Goal: Task Accomplishment & Management: Use online tool/utility

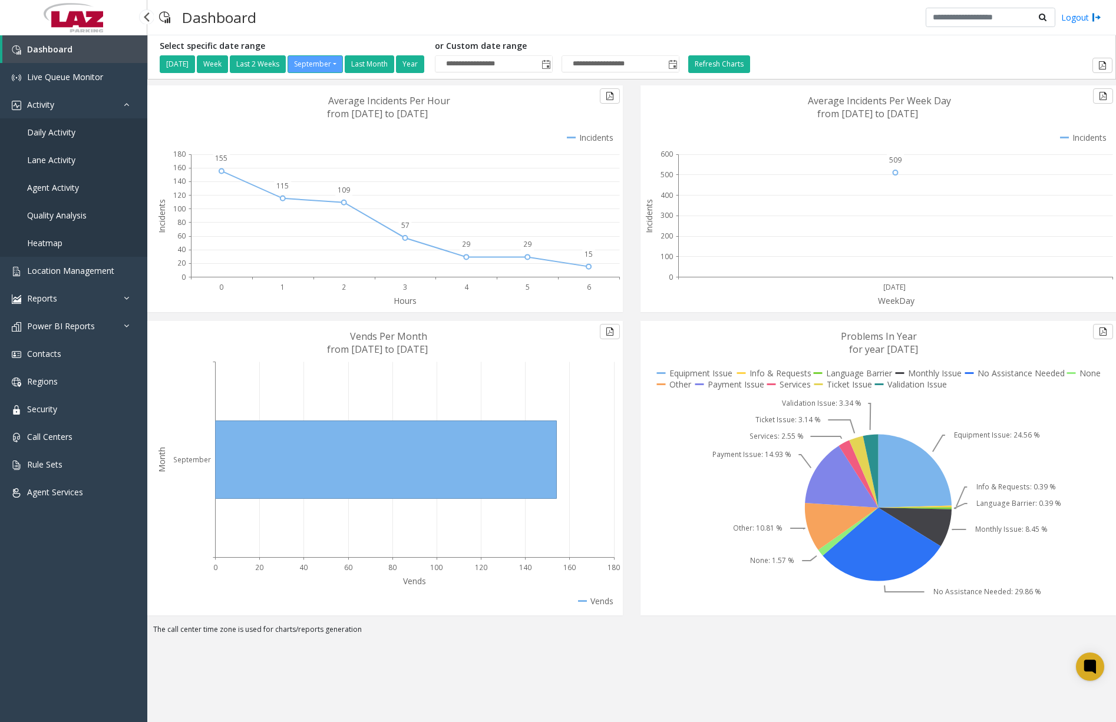
click at [48, 133] on span "Daily Activity" at bounding box center [51, 132] width 48 height 11
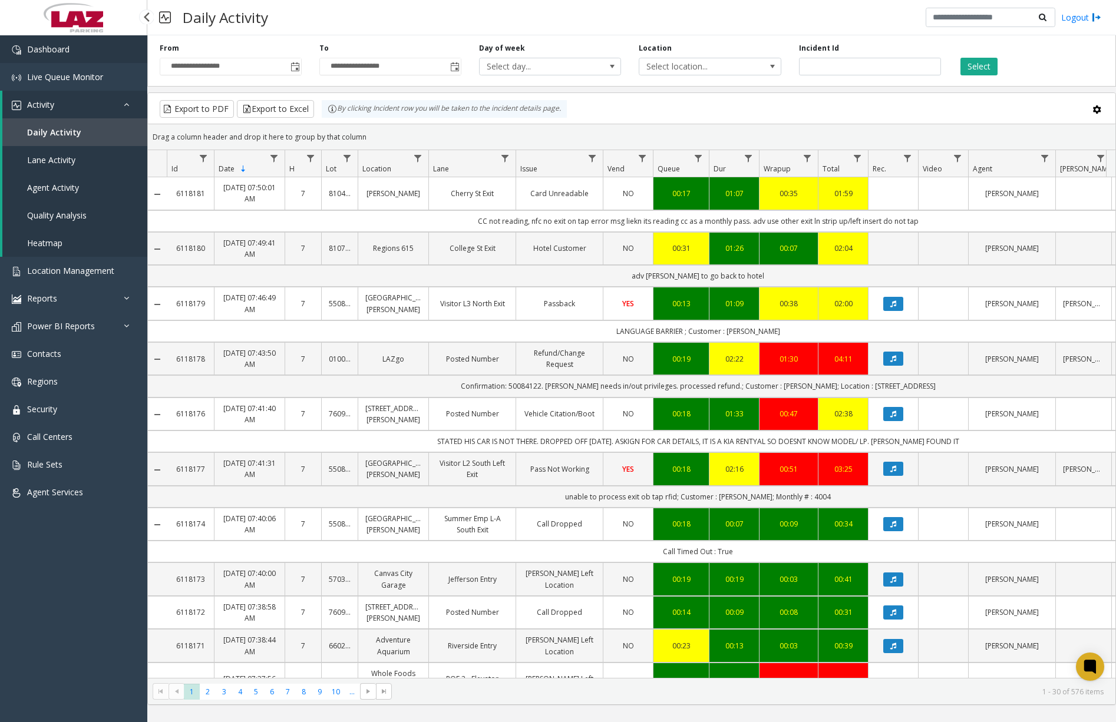
click at [97, 54] on link "Dashboard" at bounding box center [73, 49] width 147 height 28
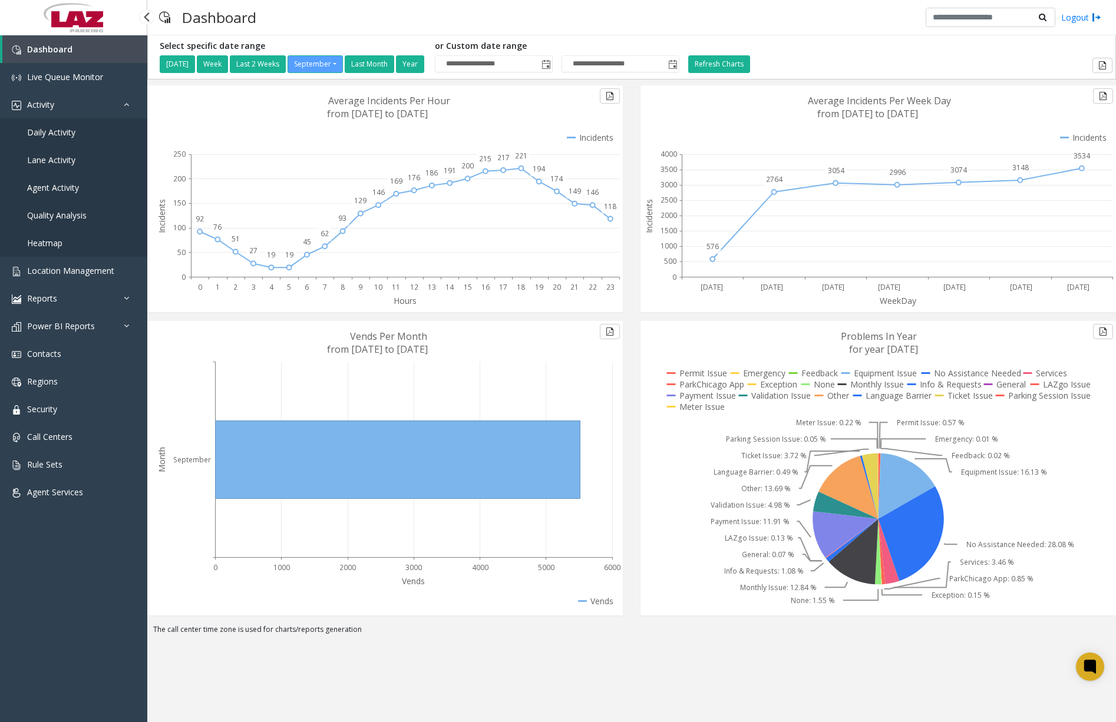
click at [45, 130] on span "Daily Activity" at bounding box center [51, 132] width 48 height 11
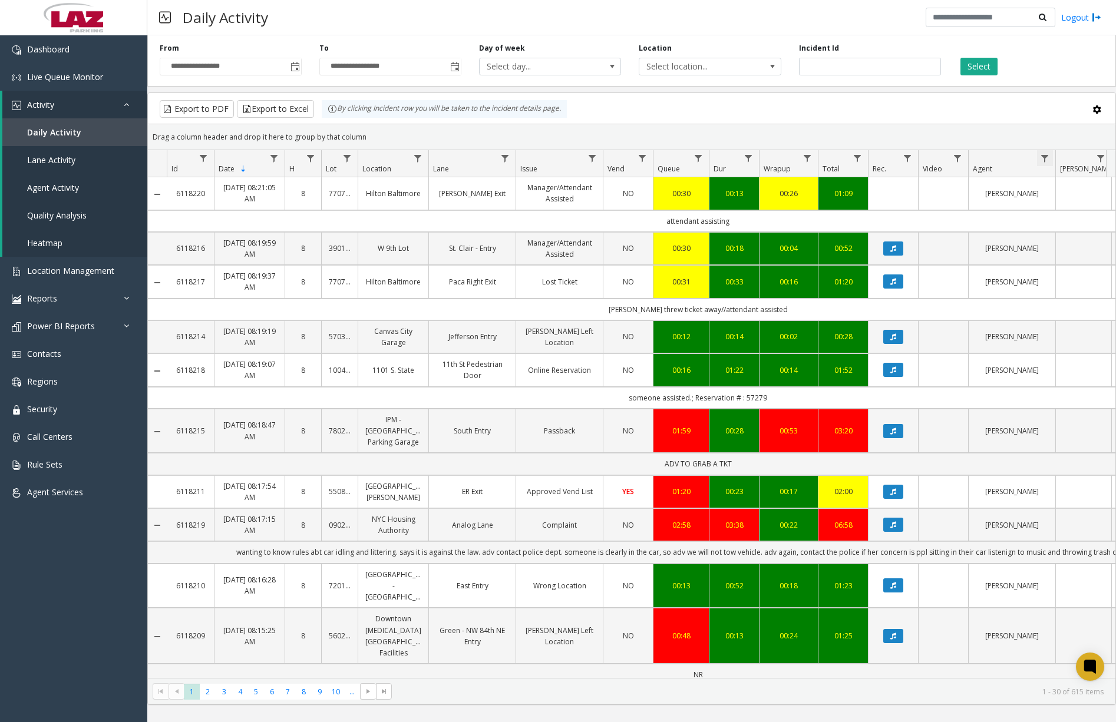
click at [1045, 157] on span "Data table" at bounding box center [1044, 158] width 9 height 9
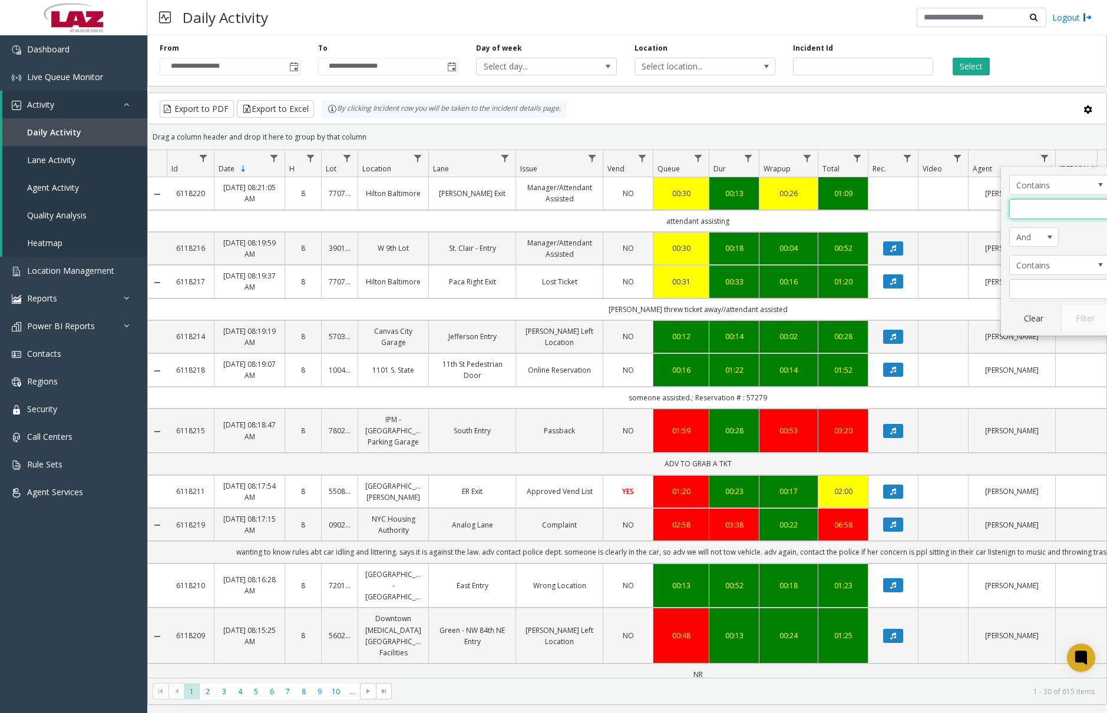
click at [1049, 213] on input "Agent Filter" at bounding box center [1059, 209] width 100 height 20
type input "*****"
click at [1086, 329] on button "Filter" at bounding box center [1085, 319] width 48 height 26
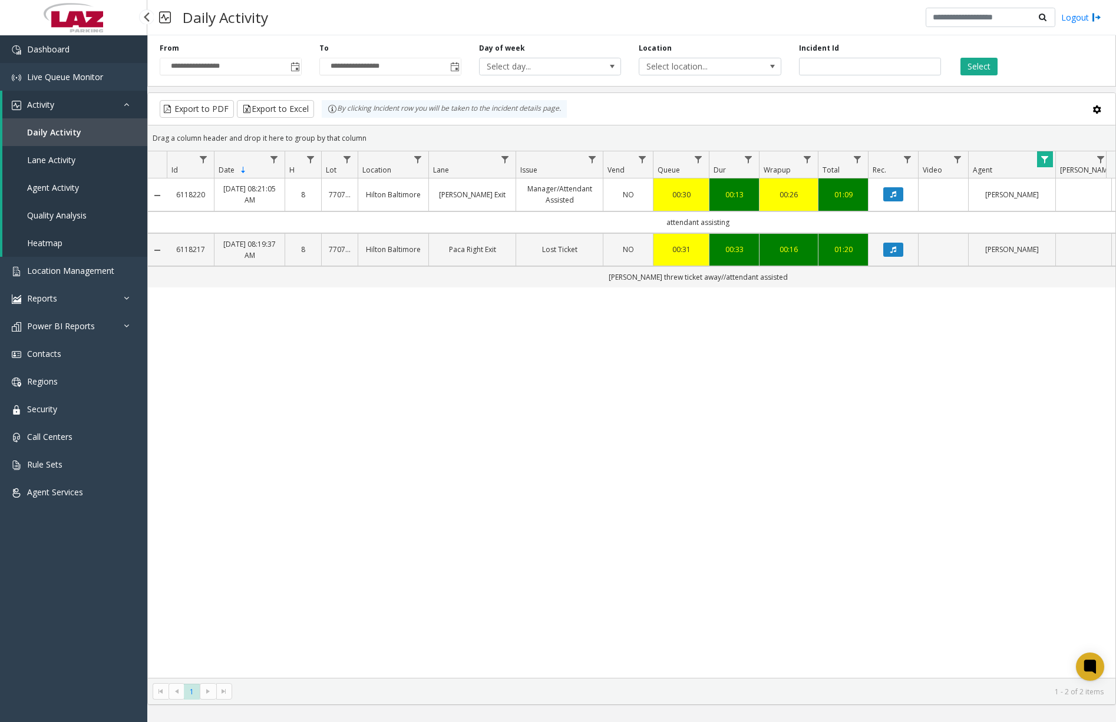
click at [80, 48] on link "Dashboard" at bounding box center [73, 49] width 147 height 28
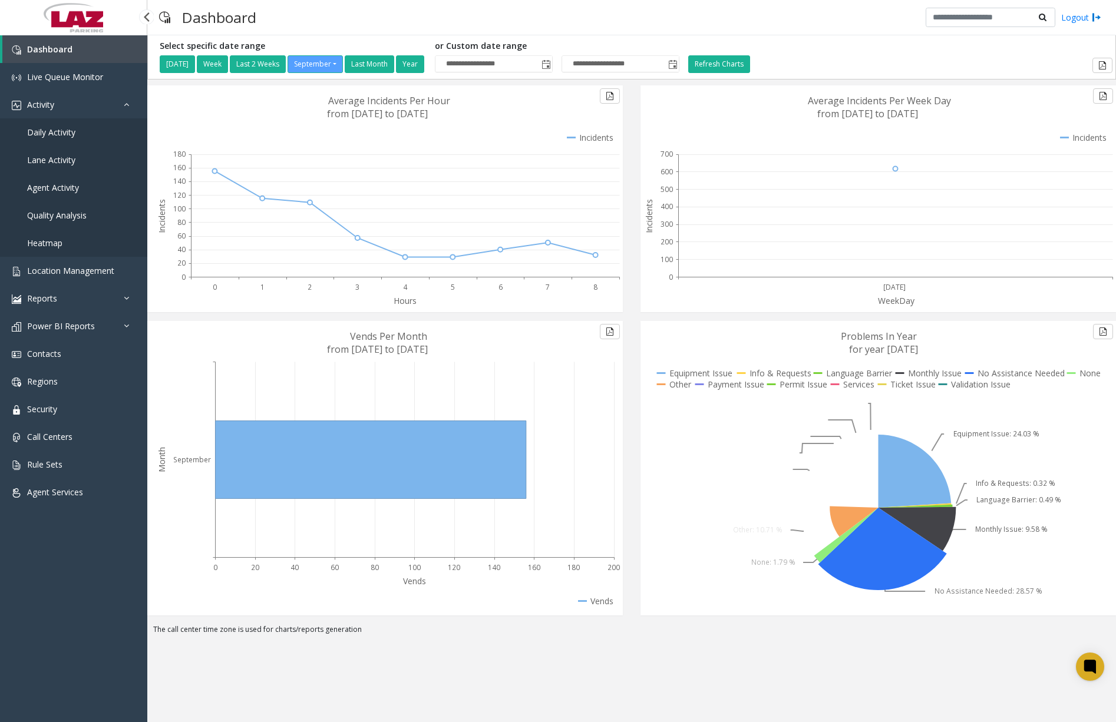
click at [64, 136] on span "Daily Activity" at bounding box center [51, 132] width 48 height 11
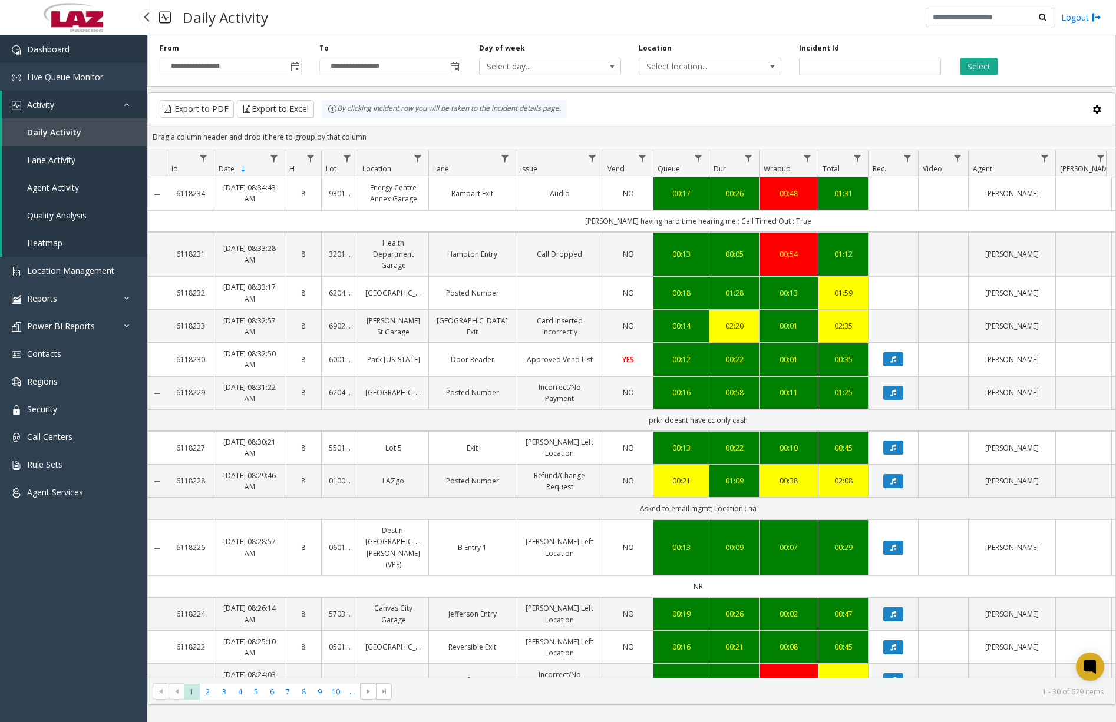
click at [92, 54] on link "Dashboard" at bounding box center [73, 49] width 147 height 28
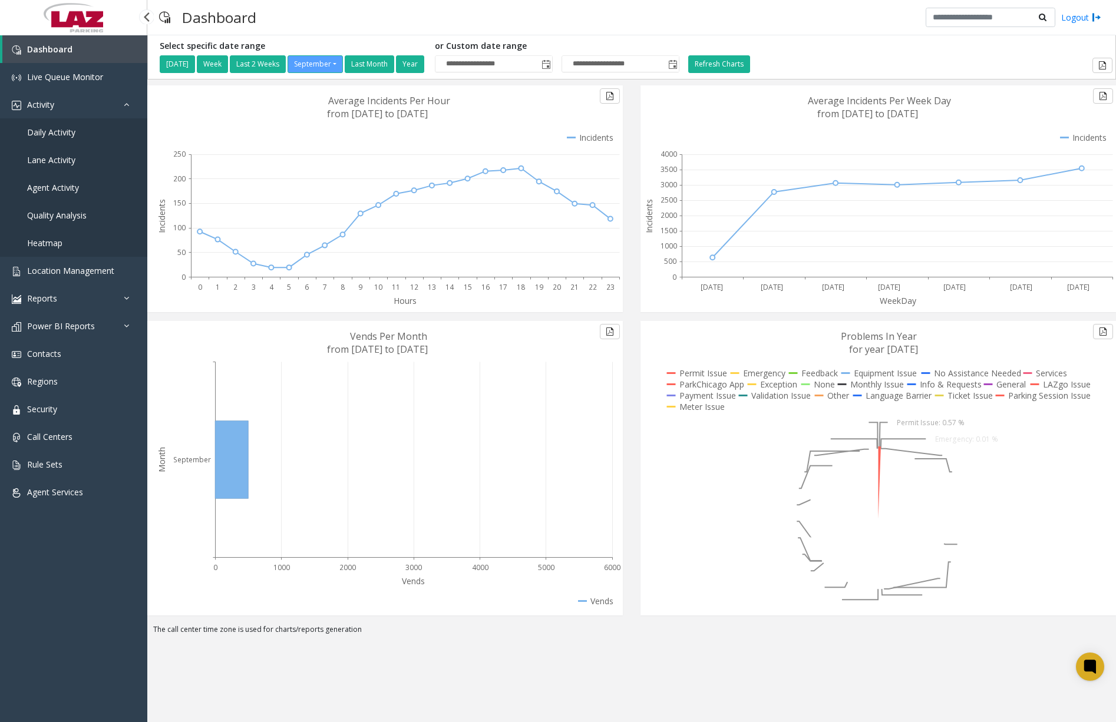
click at [68, 135] on span "Daily Activity" at bounding box center [51, 132] width 48 height 11
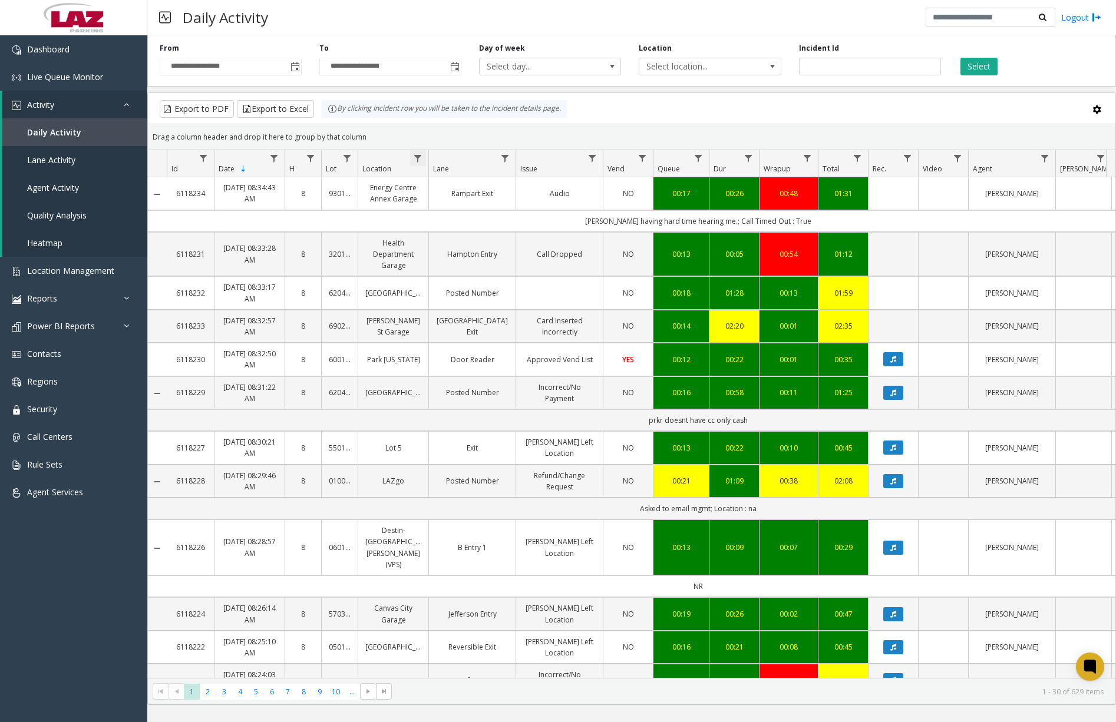
click at [417, 160] on span "Data table" at bounding box center [417, 158] width 9 height 9
click at [441, 201] on input "Location Filter" at bounding box center [469, 209] width 100 height 20
type input "******"
click at [485, 312] on button "Filter" at bounding box center [495, 319] width 48 height 26
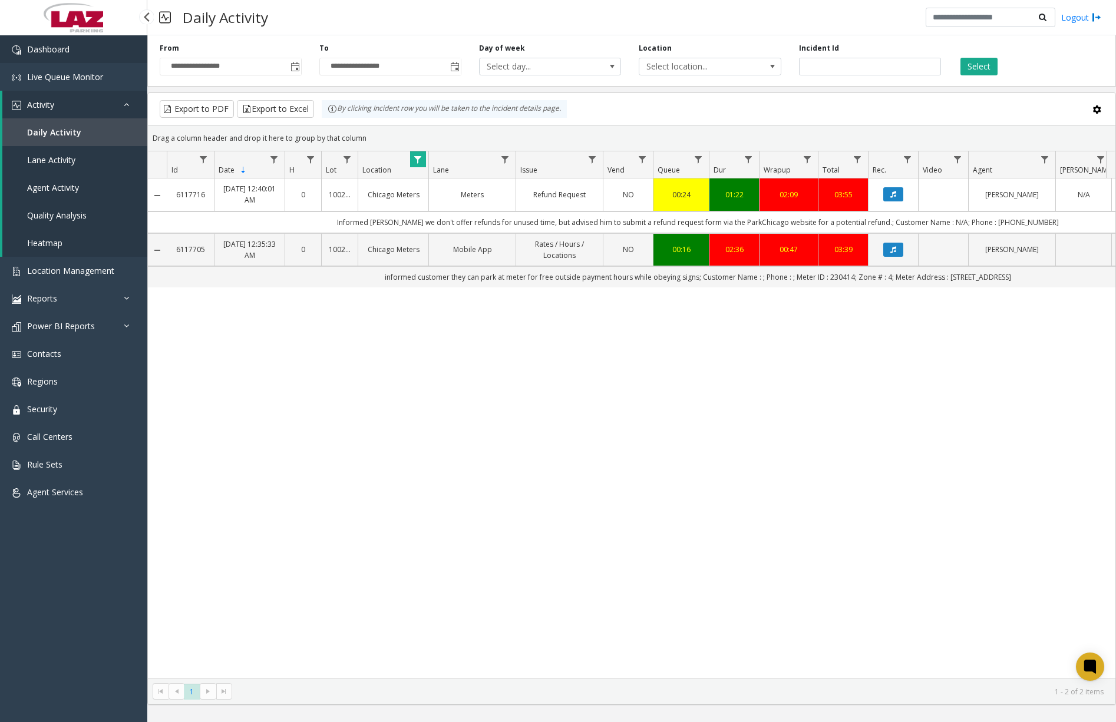
click at [112, 50] on link "Dashboard" at bounding box center [73, 49] width 147 height 28
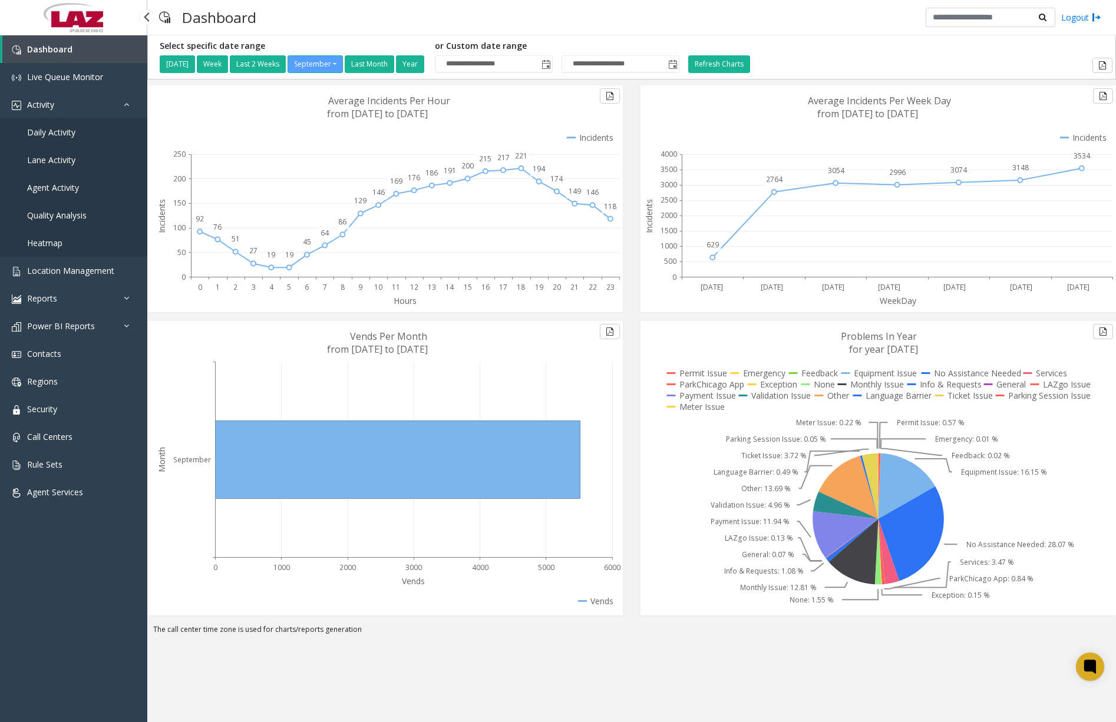
click at [71, 139] on link "Daily Activity" at bounding box center [73, 132] width 147 height 28
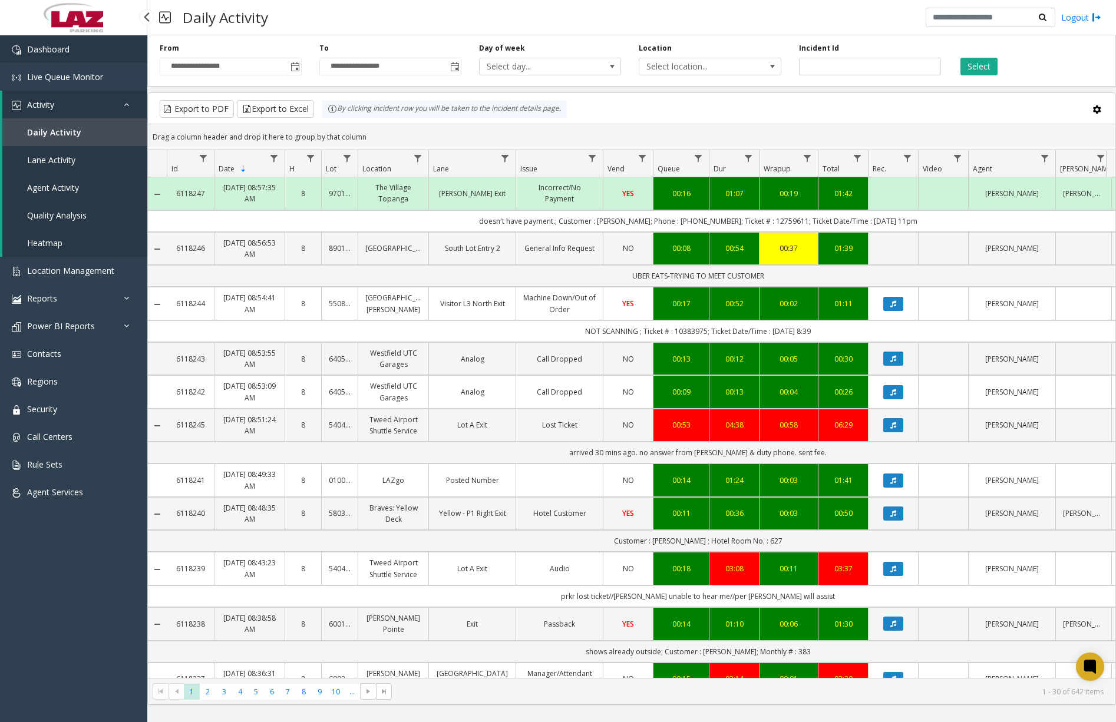
click at [84, 51] on link "Dashboard" at bounding box center [73, 49] width 147 height 28
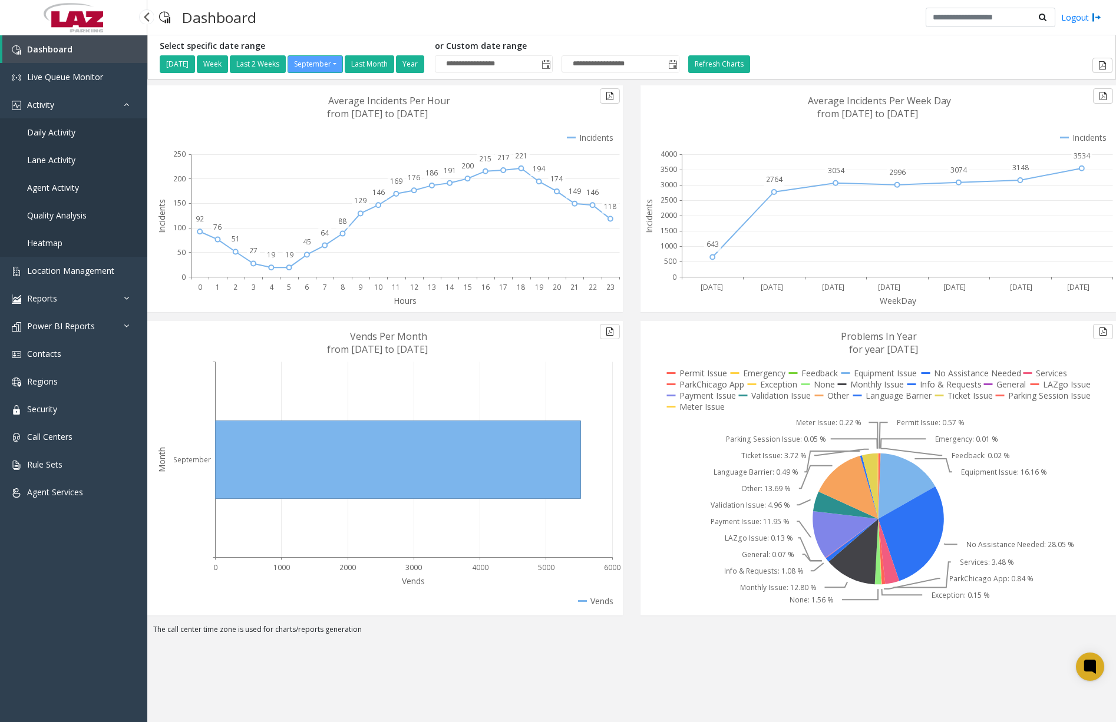
click at [71, 137] on span "Daily Activity" at bounding box center [51, 132] width 48 height 11
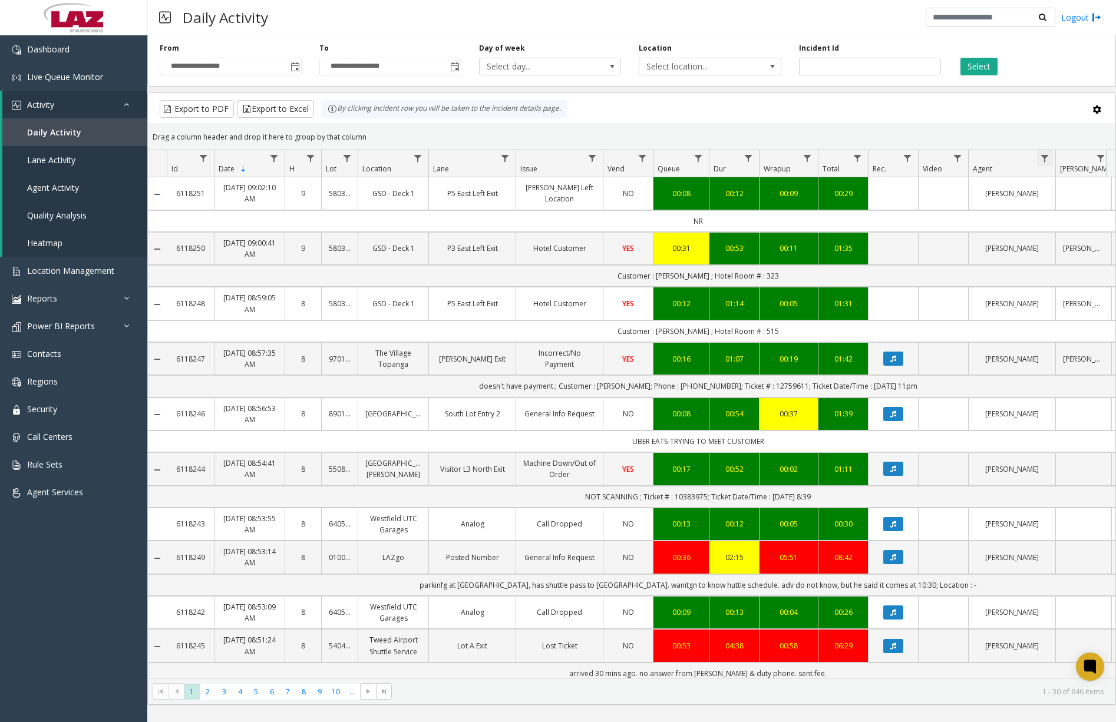
click at [1043, 159] on span "Data table" at bounding box center [1044, 158] width 9 height 9
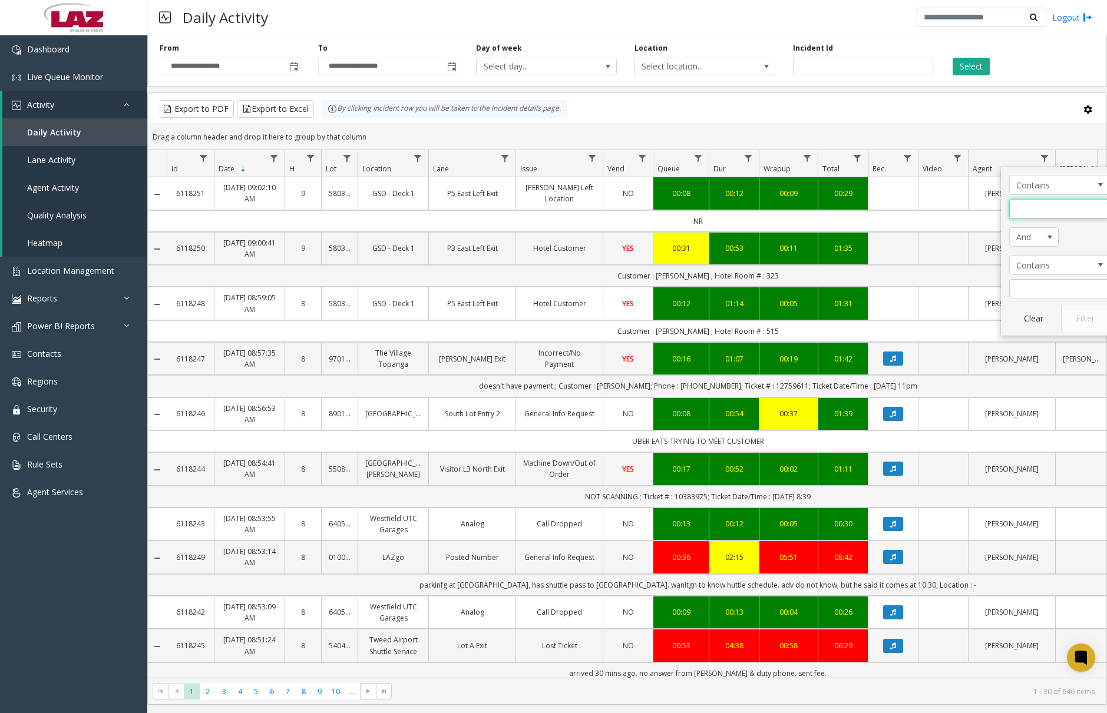
click at [1049, 205] on input "Agent Filter" at bounding box center [1059, 209] width 100 height 20
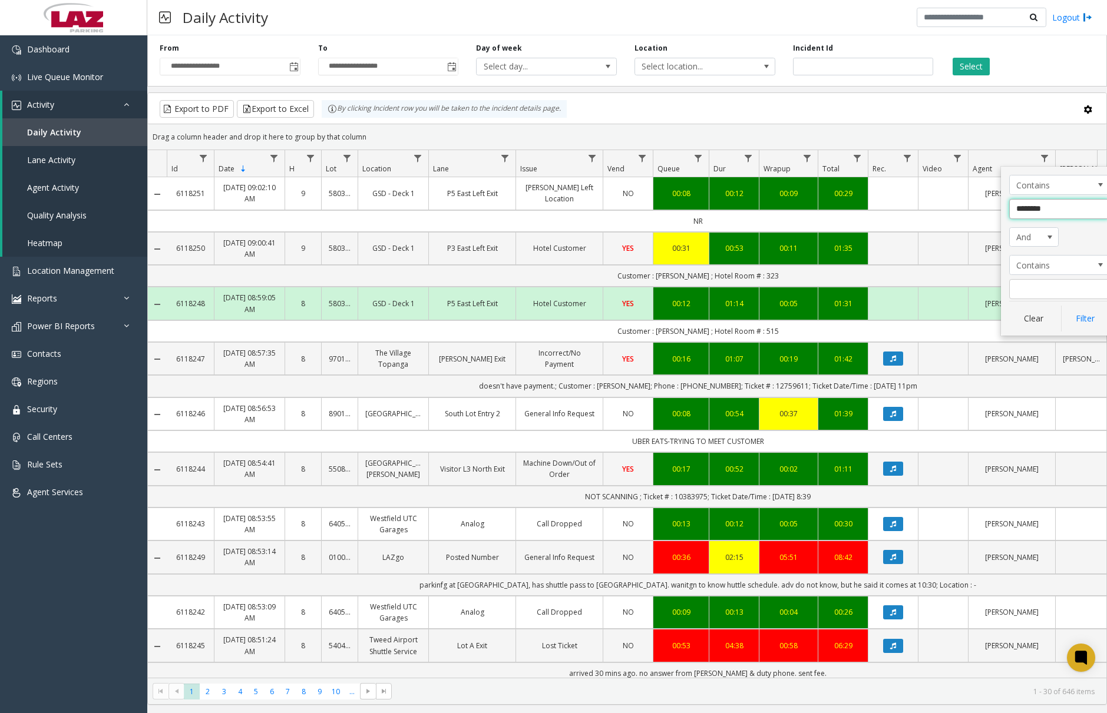
type input "*********"
click at [1072, 324] on button "Filter" at bounding box center [1085, 319] width 48 height 26
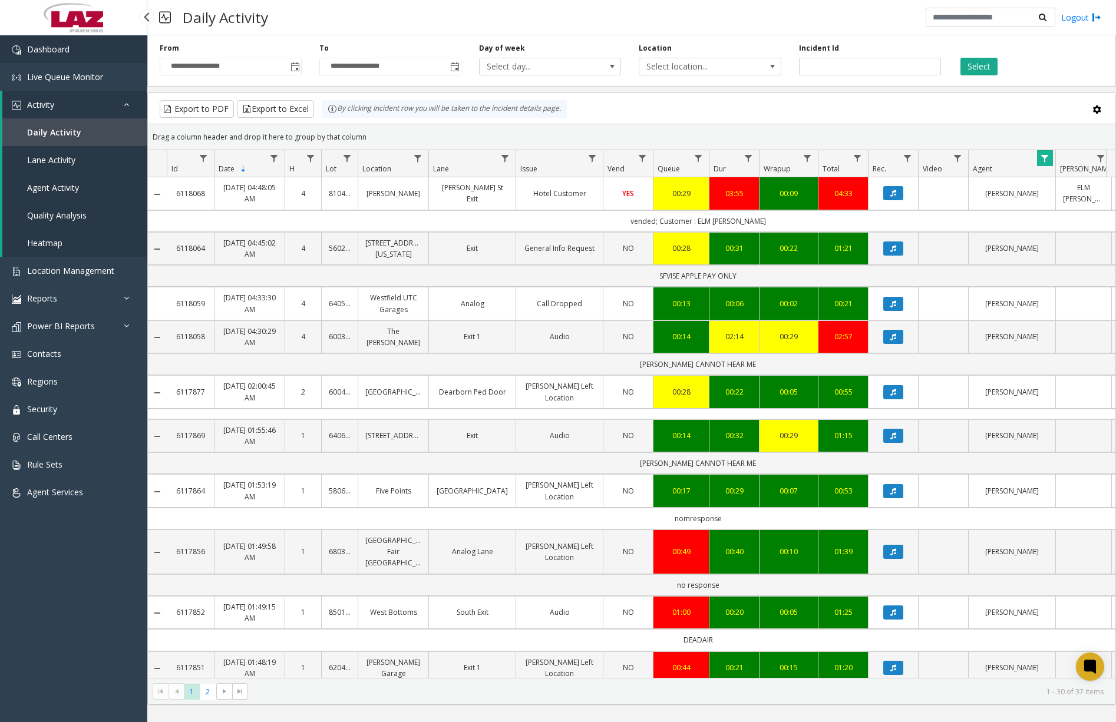
click at [87, 55] on link "Dashboard" at bounding box center [73, 49] width 147 height 28
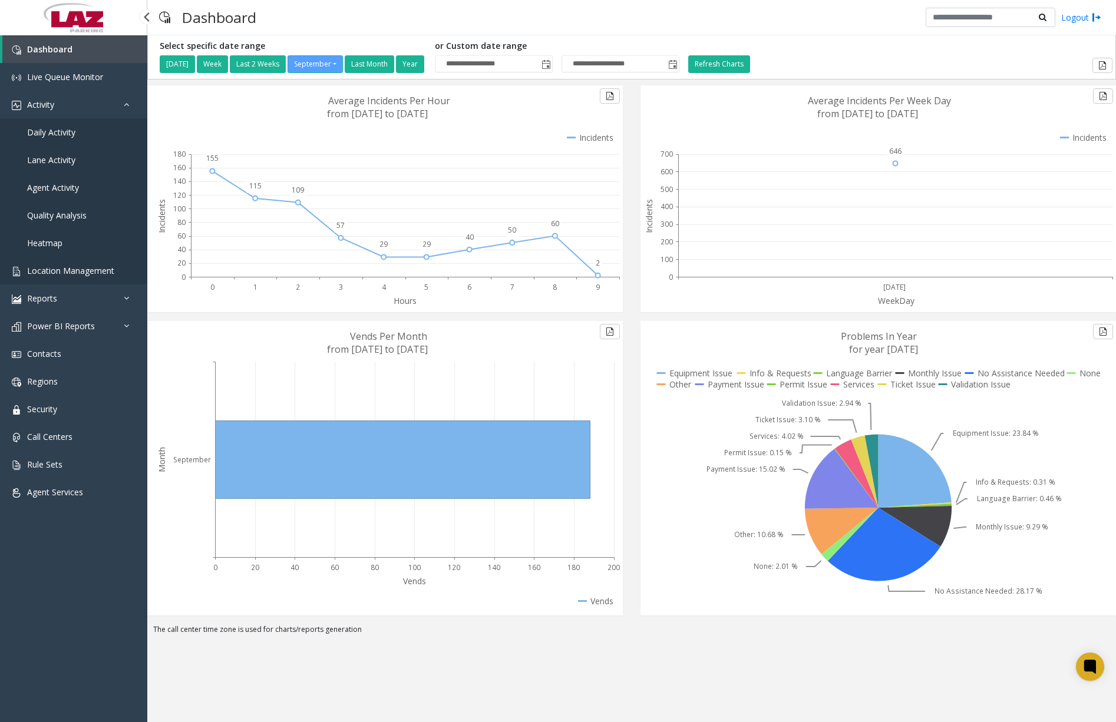
click at [77, 269] on span "Location Management" at bounding box center [70, 270] width 87 height 11
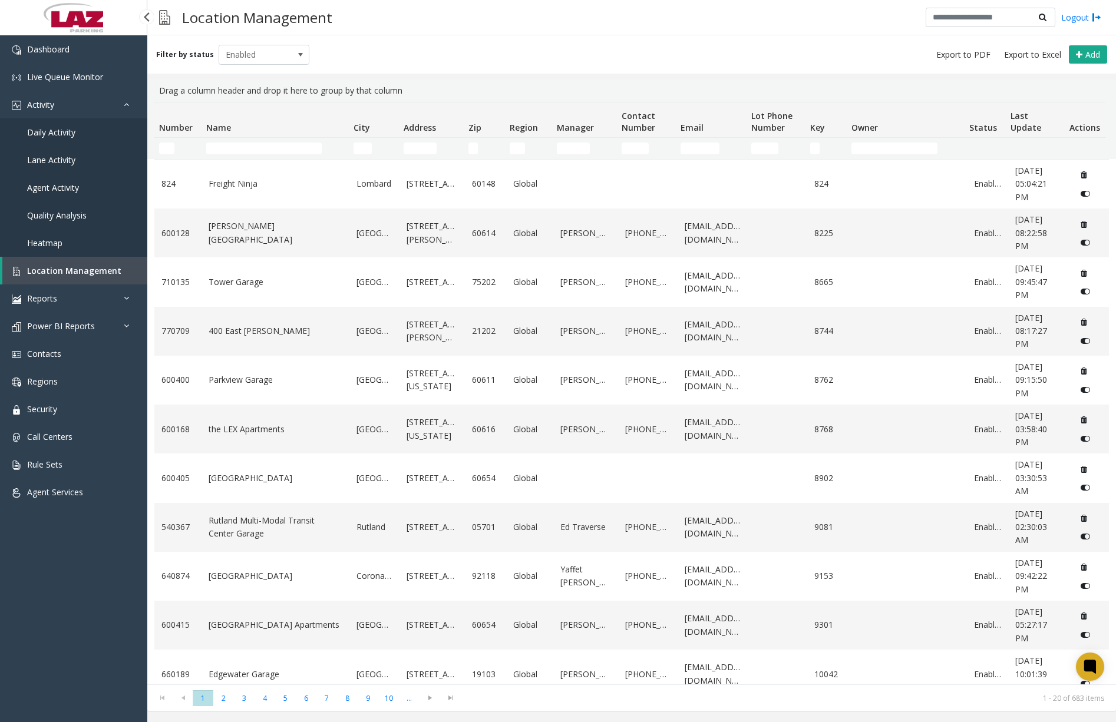
click at [61, 137] on span "Daily Activity" at bounding box center [51, 132] width 48 height 11
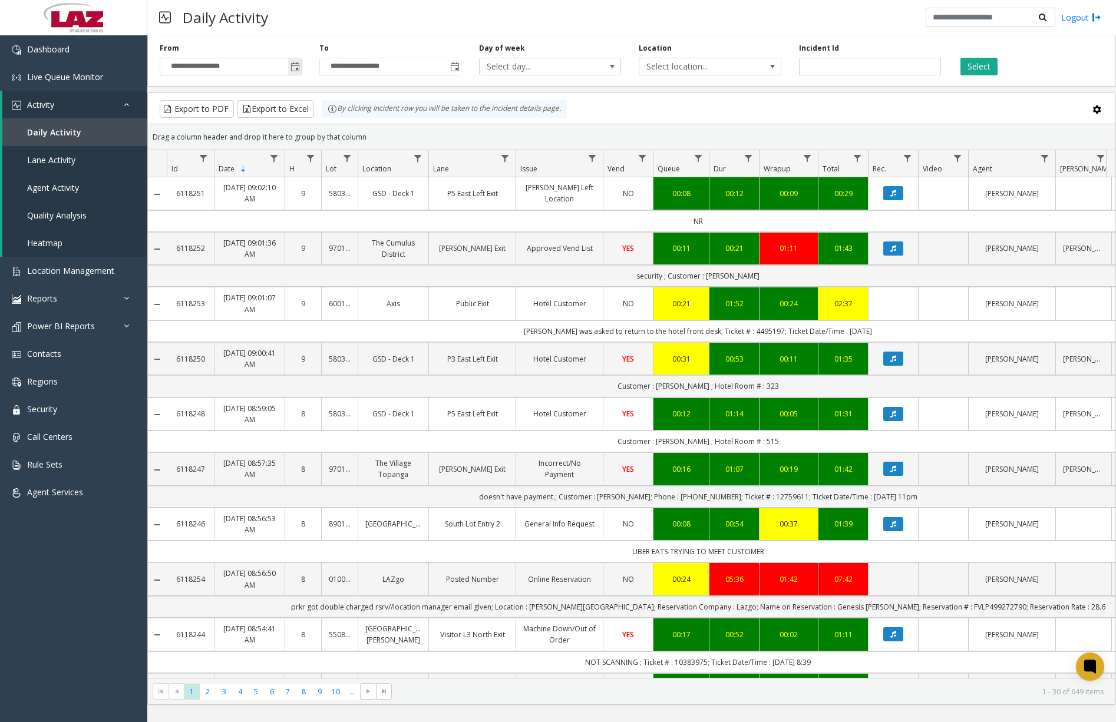
click at [291, 65] on span "Toggle popup" at bounding box center [294, 66] width 9 height 9
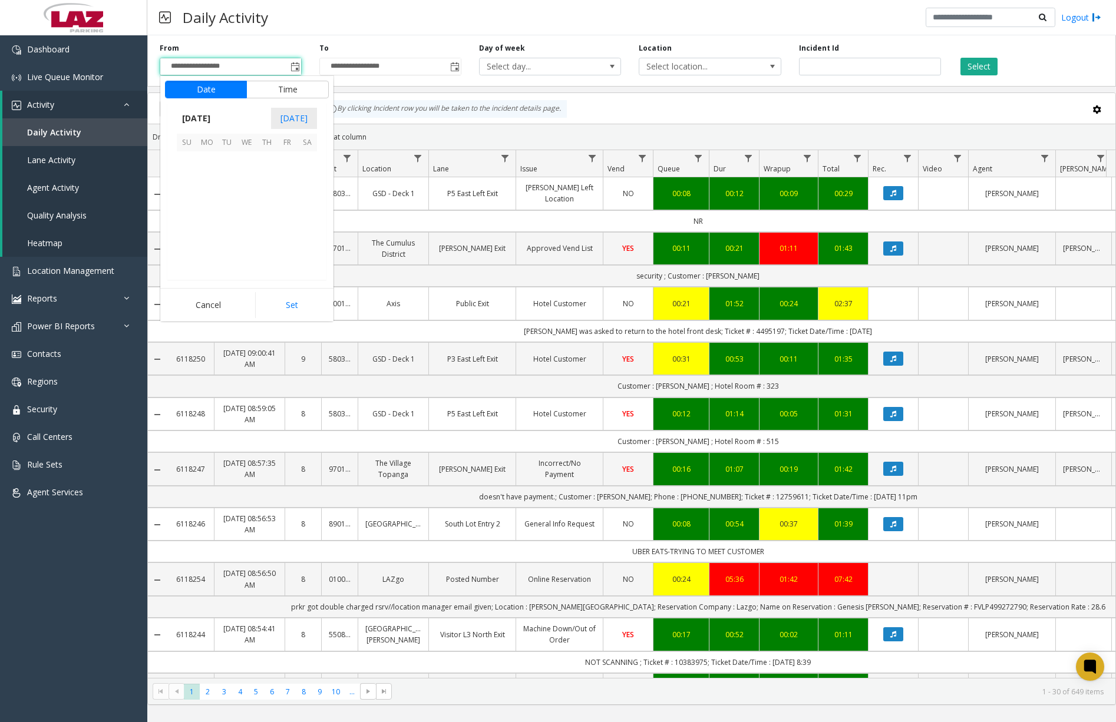
scroll to position [211449, 0]
click at [187, 180] on span "7" at bounding box center [187, 181] width 20 height 20
click at [192, 220] on span "12" at bounding box center [193, 221] width 9 height 11
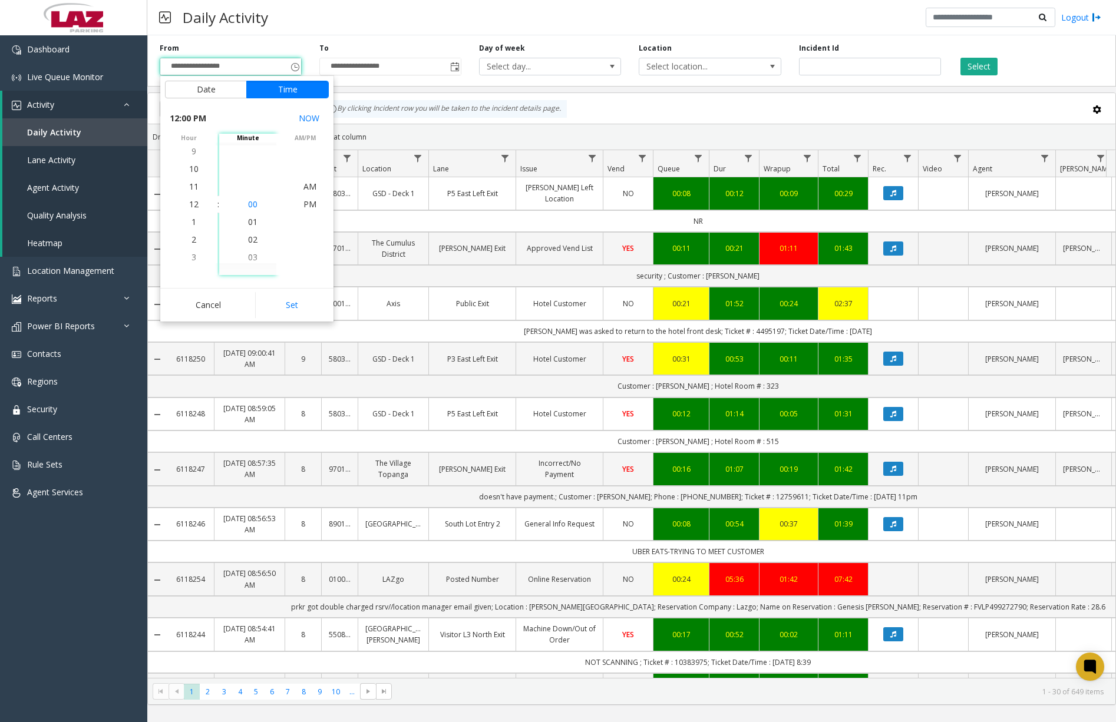
click at [248, 205] on span "00" at bounding box center [252, 204] width 9 height 11
click at [306, 185] on span "AM" at bounding box center [309, 186] width 13 height 11
click at [307, 302] on button "Set" at bounding box center [292, 305] width 74 height 26
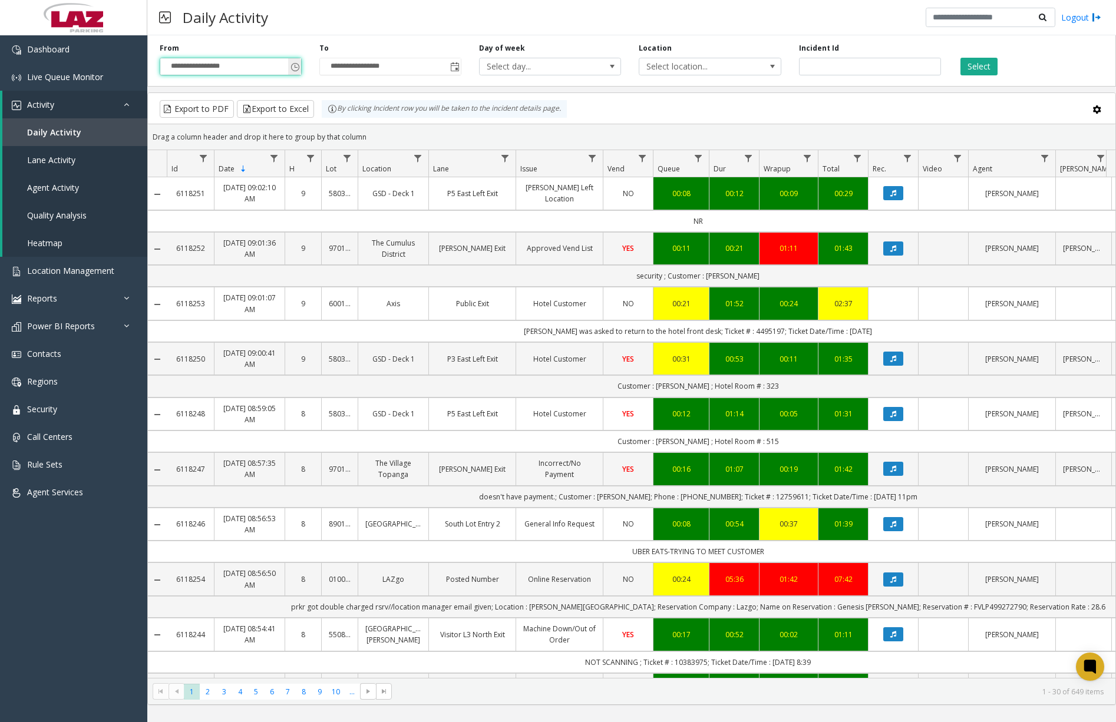
click at [297, 68] on span "Toggle popup" at bounding box center [294, 66] width 9 height 9
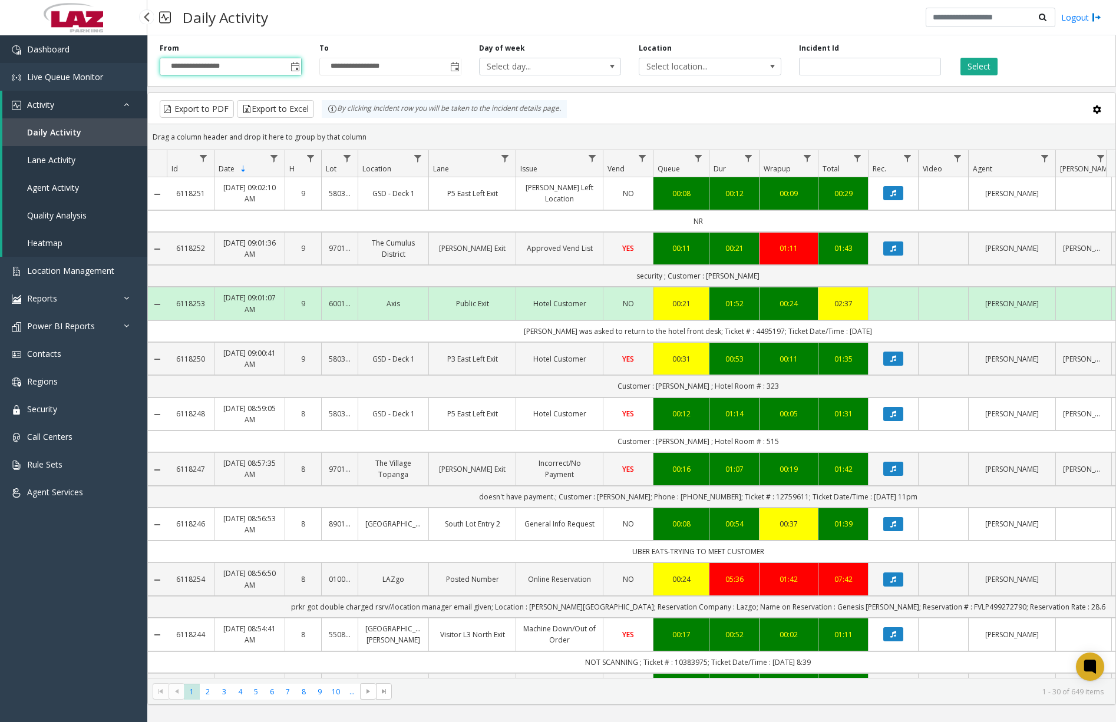
click at [85, 51] on link "Dashboard" at bounding box center [73, 49] width 147 height 28
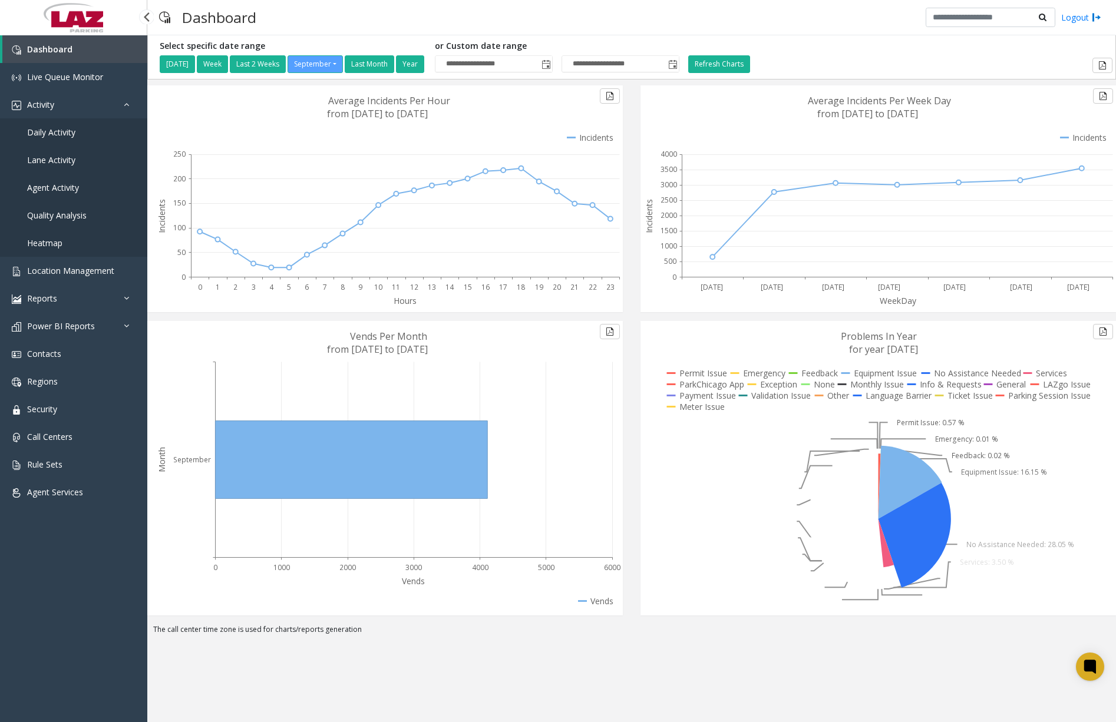
click at [67, 135] on span "Daily Activity" at bounding box center [51, 132] width 48 height 11
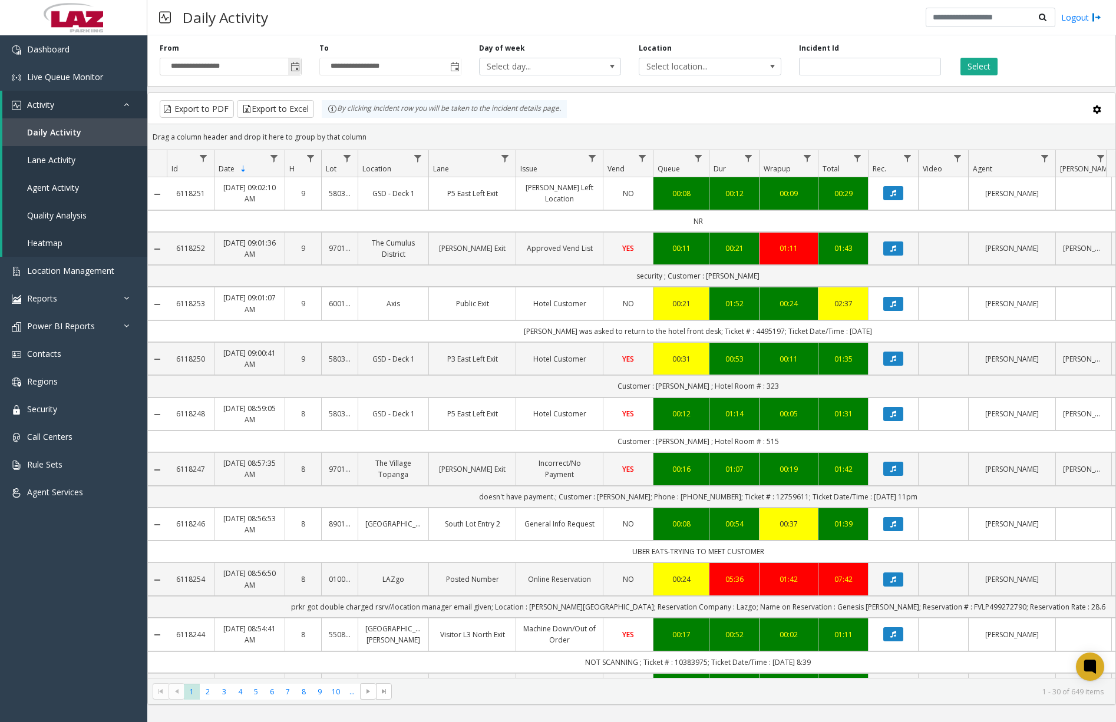
click at [294, 68] on span "Toggle popup" at bounding box center [294, 66] width 9 height 9
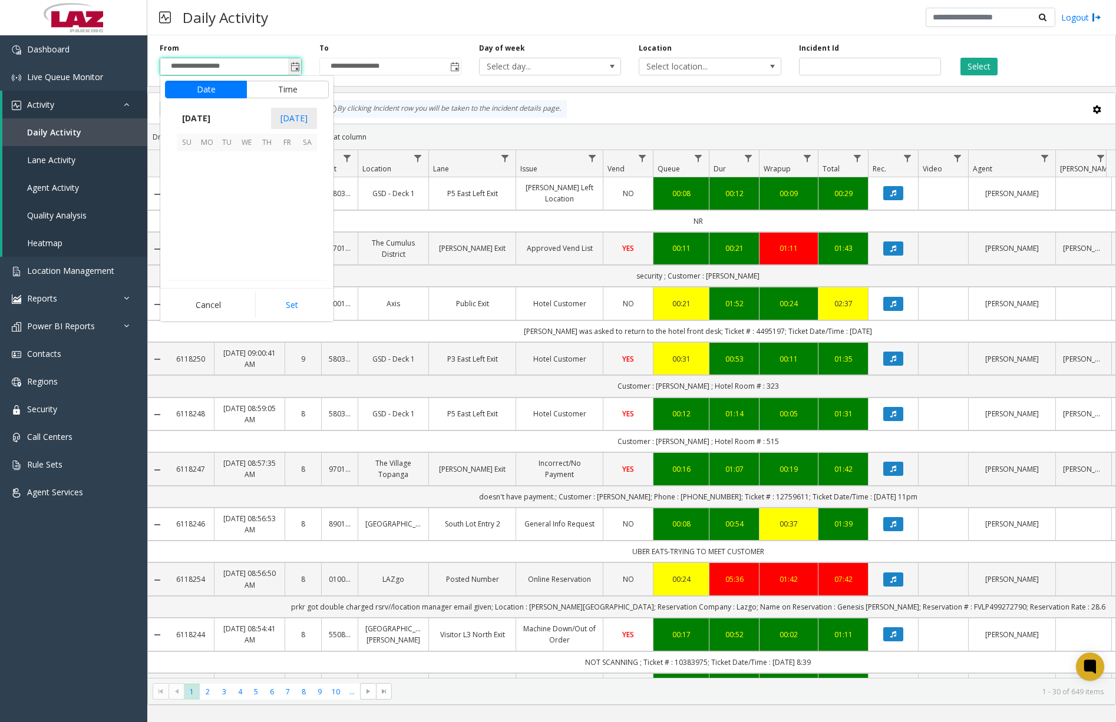
scroll to position [211449, 0]
click at [189, 181] on span "7" at bounding box center [187, 181] width 20 height 20
click at [189, 206] on span "12" at bounding box center [193, 204] width 9 height 11
click at [248, 219] on span "30" at bounding box center [252, 221] width 9 height 11
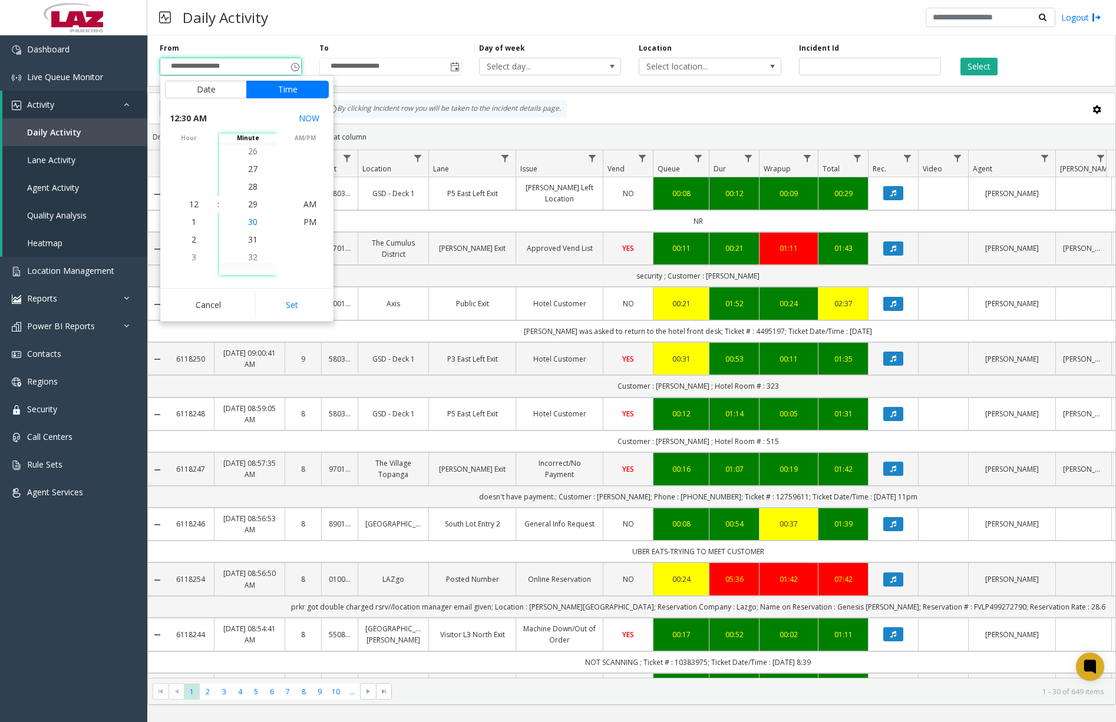
scroll to position [530, 0]
click at [303, 203] on span "AM" at bounding box center [309, 204] width 13 height 11
click at [305, 202] on span "AM" at bounding box center [309, 204] width 13 height 11
click at [298, 306] on button "Set" at bounding box center [292, 305] width 74 height 26
type input "**********"
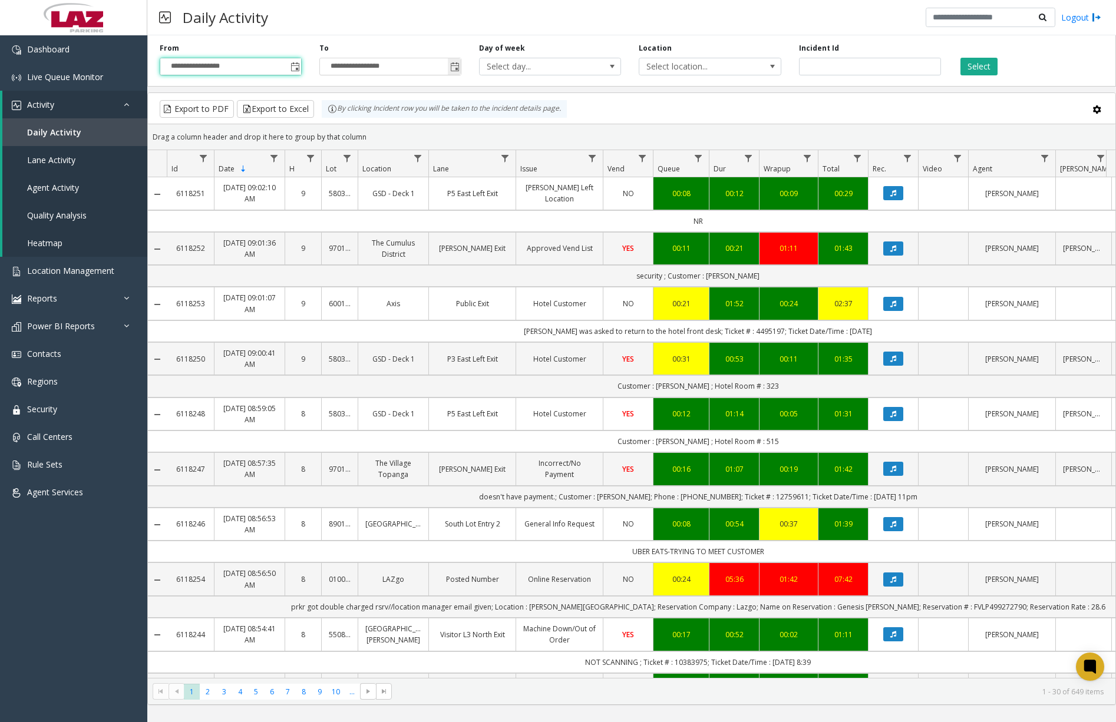
click at [454, 74] on span "Toggle popup" at bounding box center [454, 66] width 13 height 19
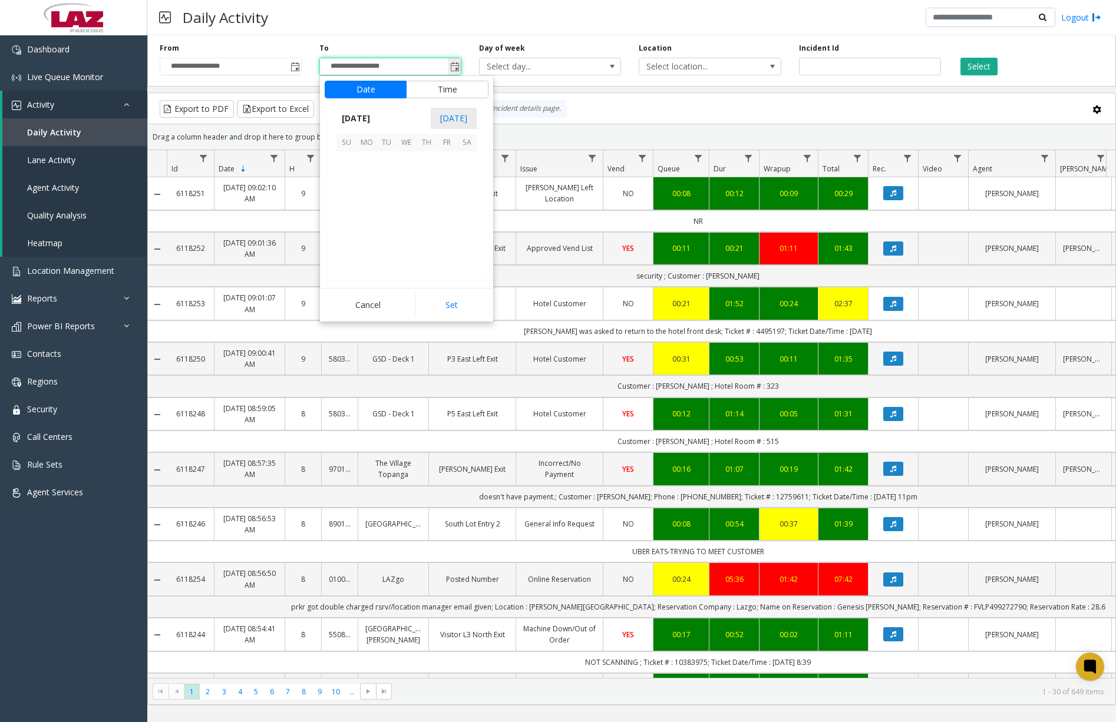
scroll to position [18, 0]
click at [351, 180] on span "7" at bounding box center [346, 181] width 20 height 20
click at [351, 170] on span "9" at bounding box center [353, 168] width 5 height 11
click at [409, 206] on span "00" at bounding box center [412, 204] width 9 height 11
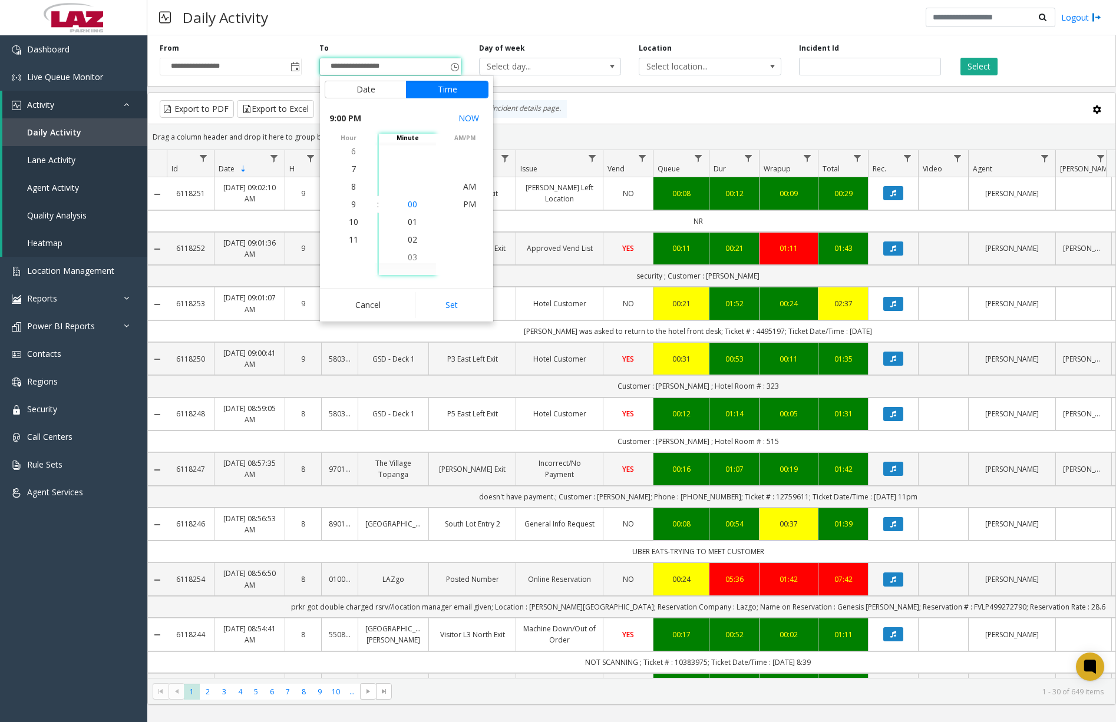
click at [409, 203] on span "00" at bounding box center [412, 204] width 9 height 11
click at [465, 186] on span "AM" at bounding box center [469, 186] width 13 height 11
click at [460, 300] on button "Set" at bounding box center [452, 305] width 74 height 26
type input "**********"
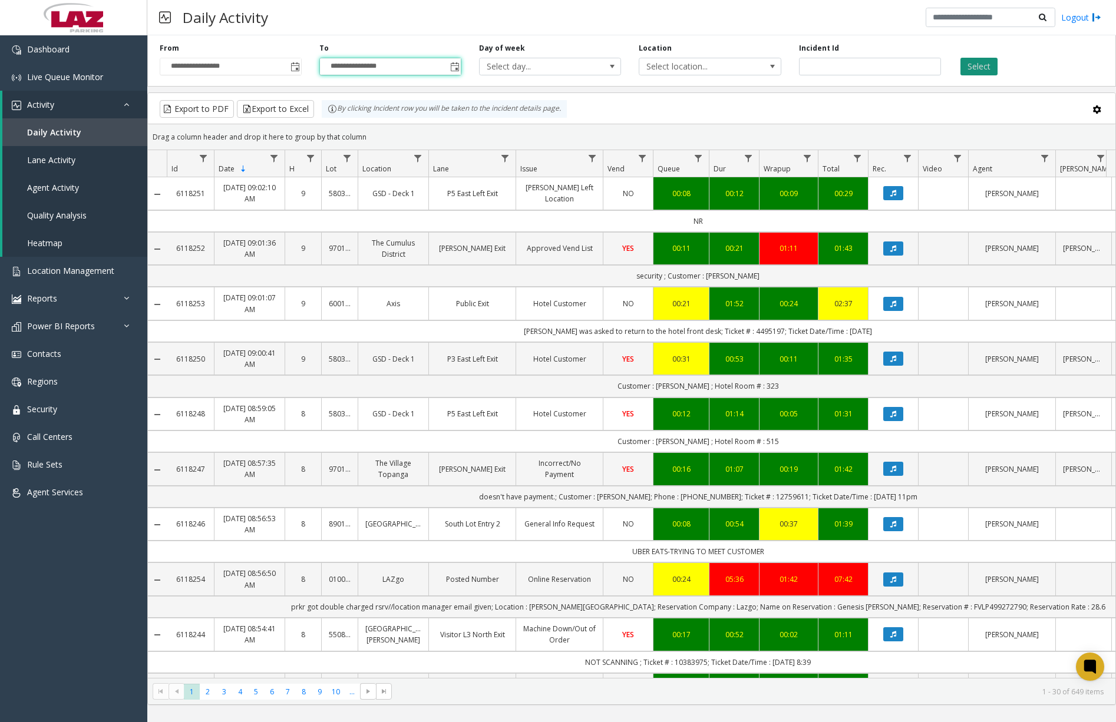
click at [990, 68] on button "Select" at bounding box center [978, 67] width 37 height 18
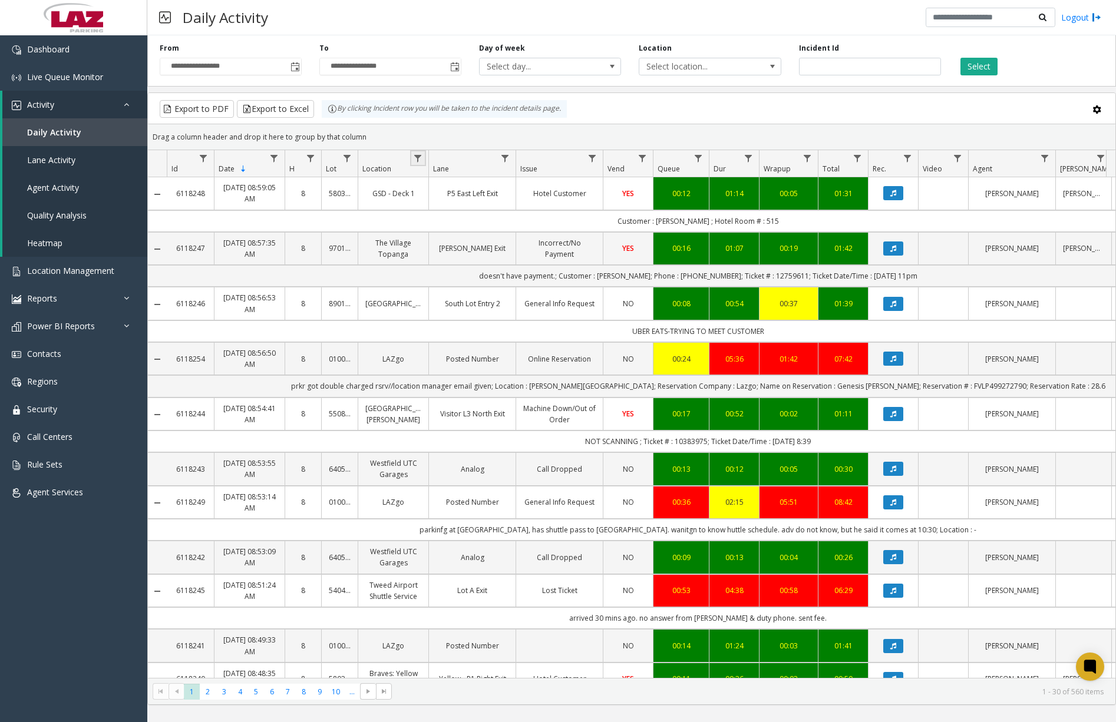
click at [424, 158] on link "Data table" at bounding box center [418, 158] width 16 height 16
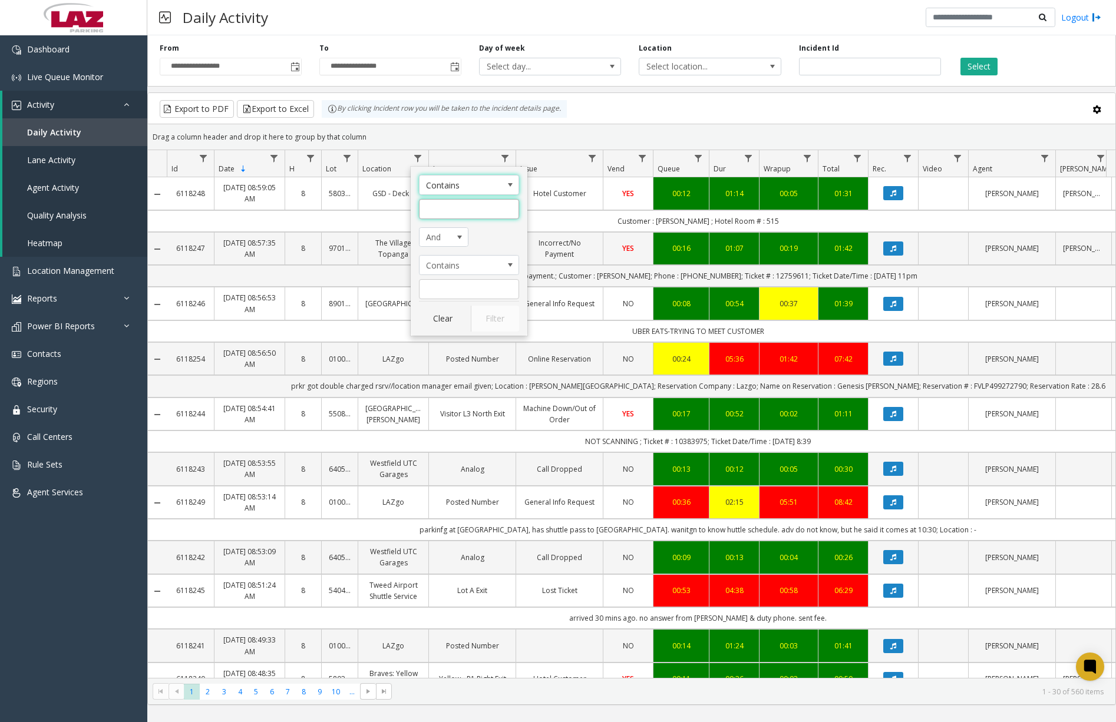
click at [451, 212] on input "Location Filter" at bounding box center [469, 209] width 100 height 20
type input "******"
click at [478, 313] on button "Filter" at bounding box center [495, 319] width 48 height 26
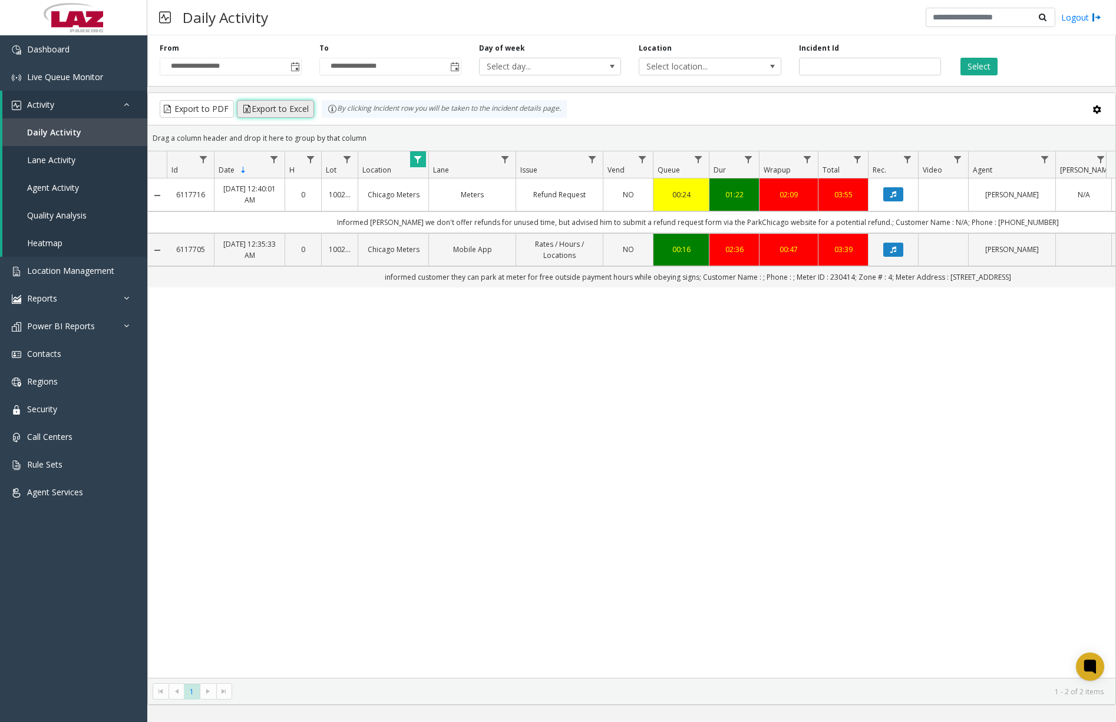
click at [278, 108] on button "Export to Excel" at bounding box center [275, 109] width 77 height 18
